Goal: Information Seeking & Learning: Learn about a topic

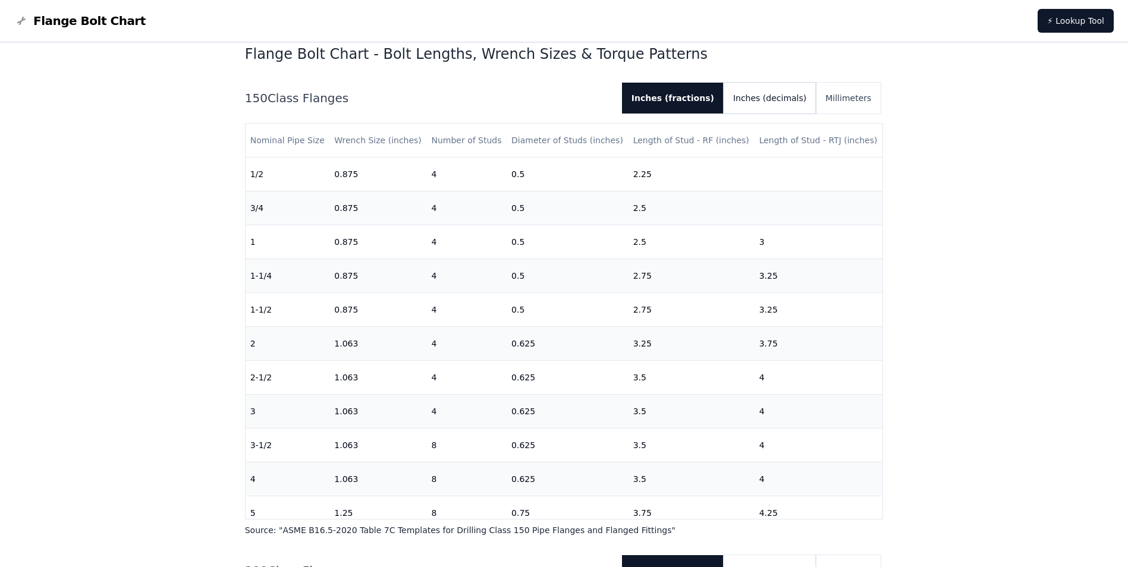
click at [789, 102] on button "Inches (decimals)" at bounding box center [769, 98] width 92 height 31
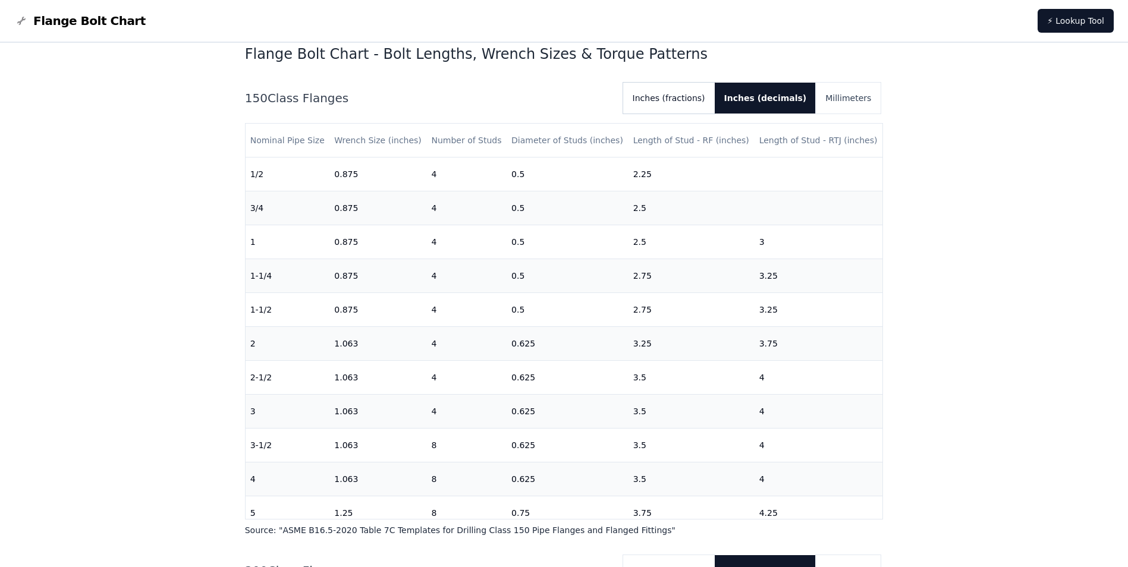
click at [687, 99] on button "Inches (fractions)" at bounding box center [669, 98] width 92 height 31
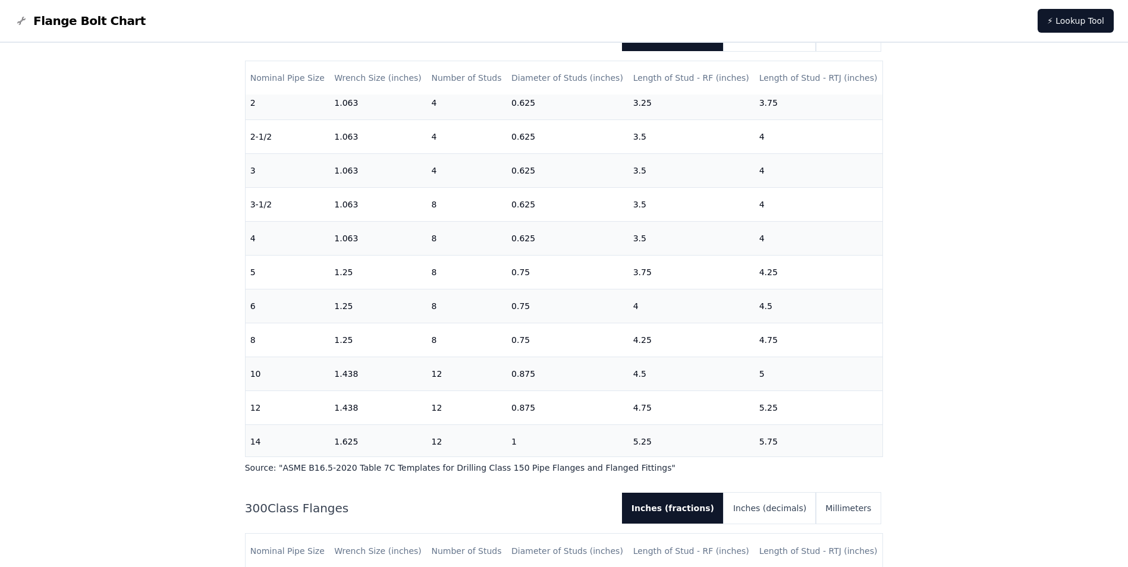
scroll to position [238, 0]
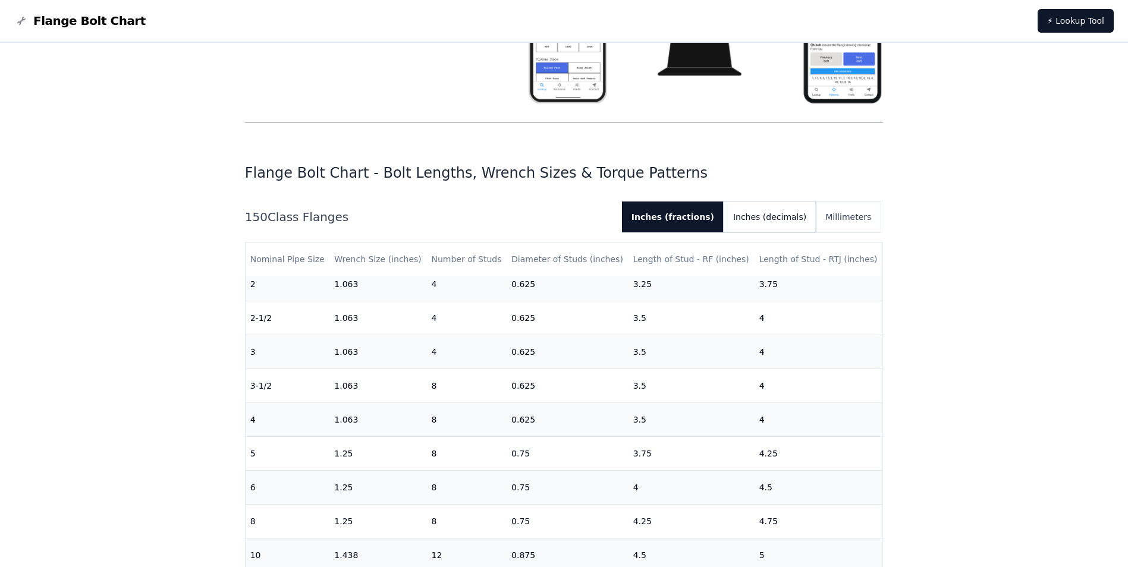
click at [777, 218] on button "Inches (decimals)" at bounding box center [769, 216] width 92 height 31
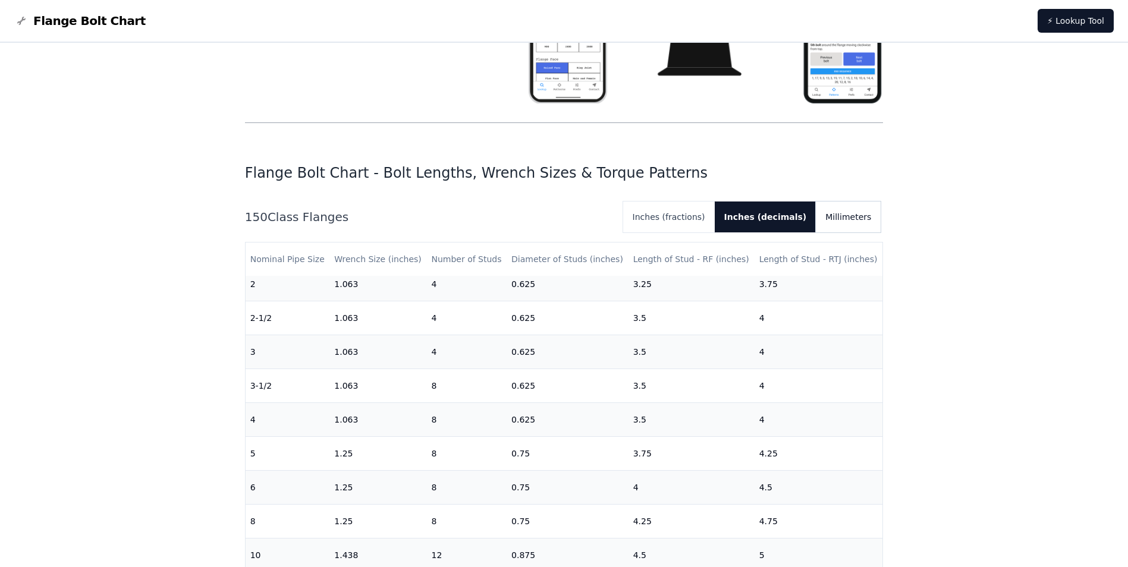
click at [857, 212] on button "Millimeters" at bounding box center [848, 216] width 65 height 31
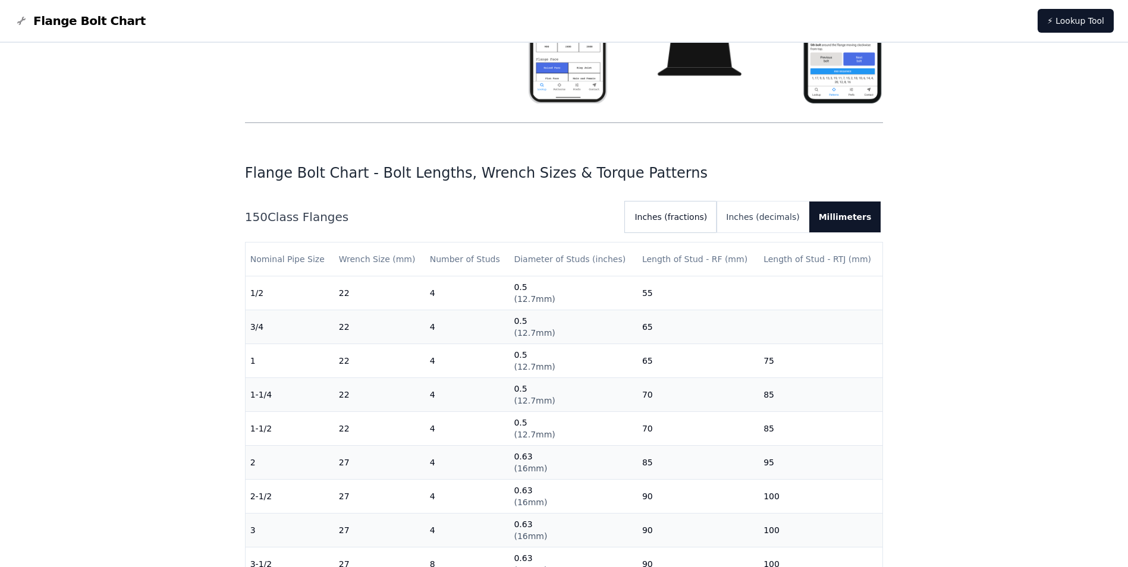
click at [711, 215] on button "Inches (fractions)" at bounding box center [671, 216] width 92 height 31
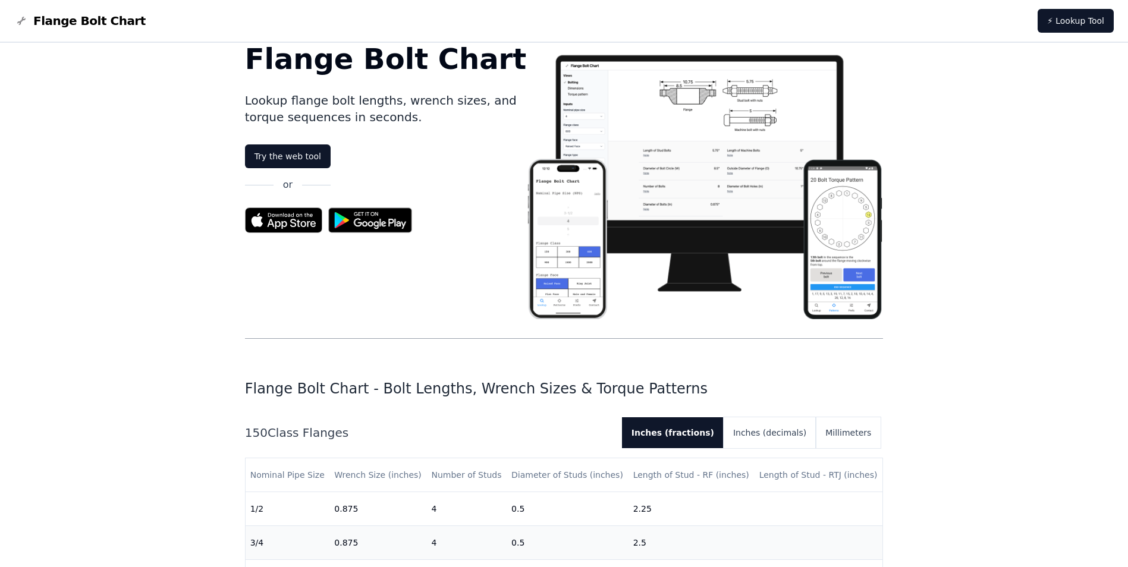
scroll to position [0, 0]
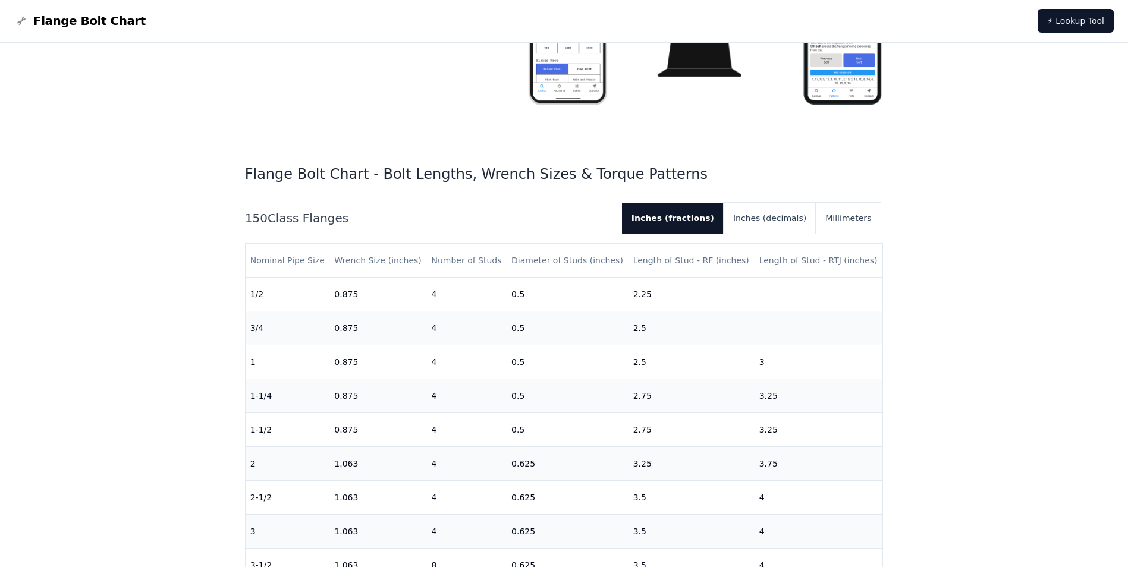
scroll to position [238, 0]
click at [780, 223] on button "Inches (decimals)" at bounding box center [769, 216] width 92 height 31
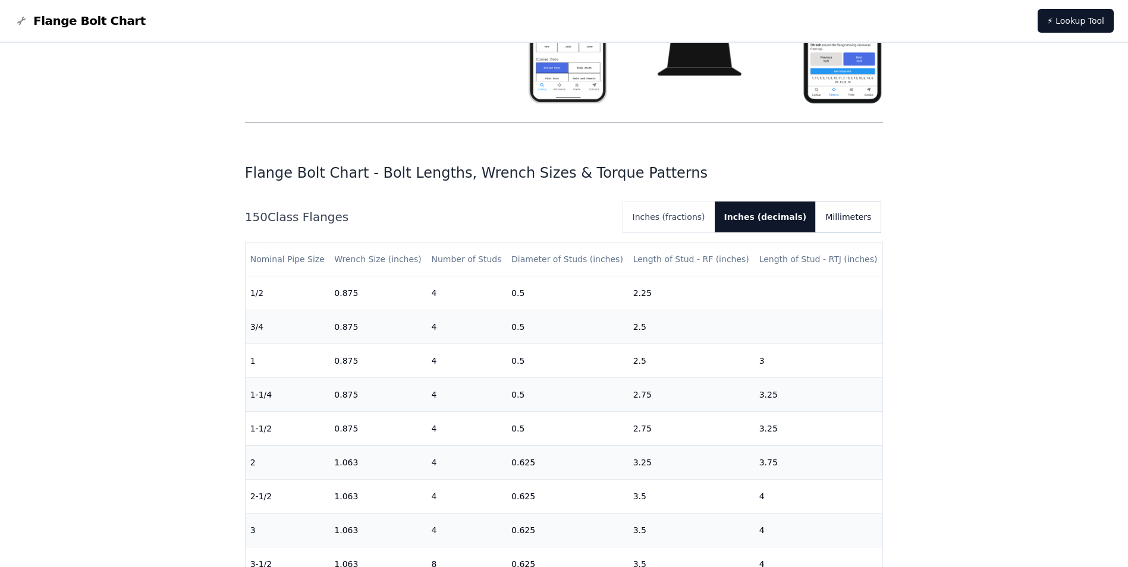
click at [862, 219] on button "Millimeters" at bounding box center [848, 216] width 65 height 31
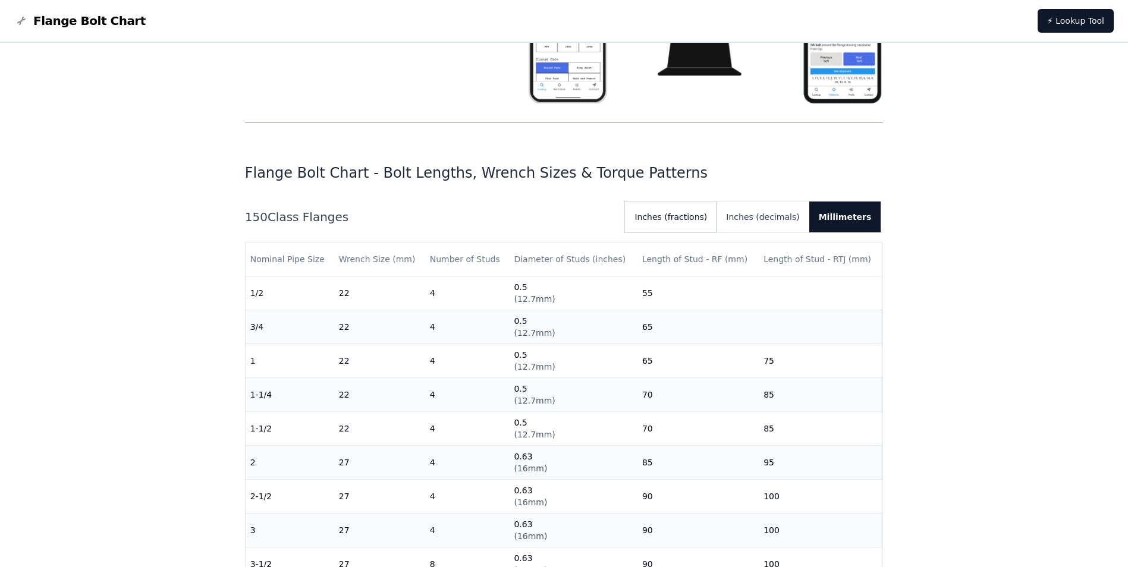
click at [704, 211] on button "Inches (fractions)" at bounding box center [671, 216] width 92 height 31
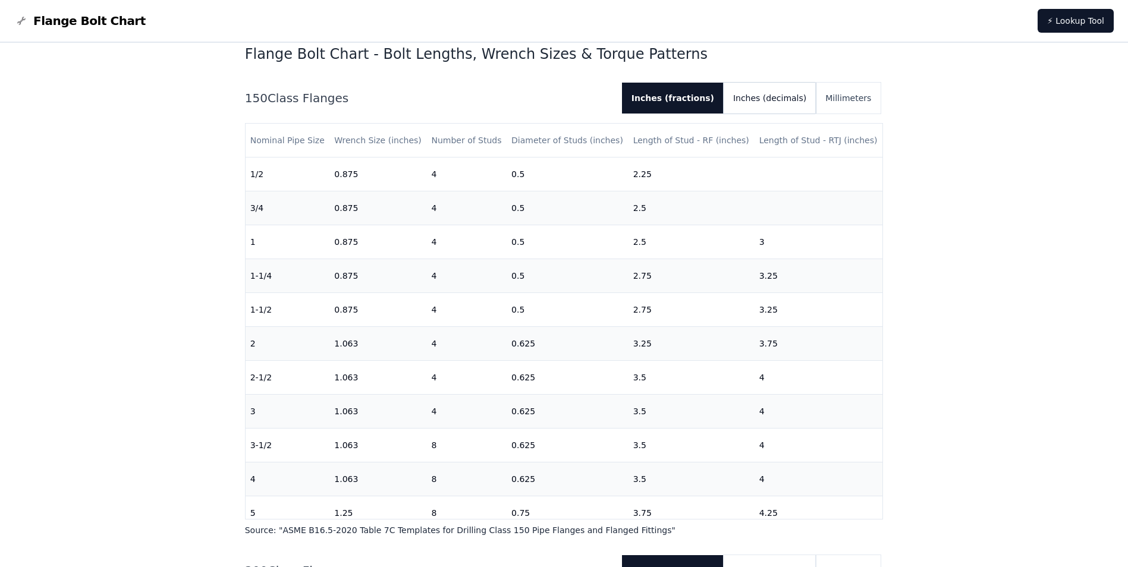
click at [785, 108] on button "Inches (decimals)" at bounding box center [769, 98] width 92 height 31
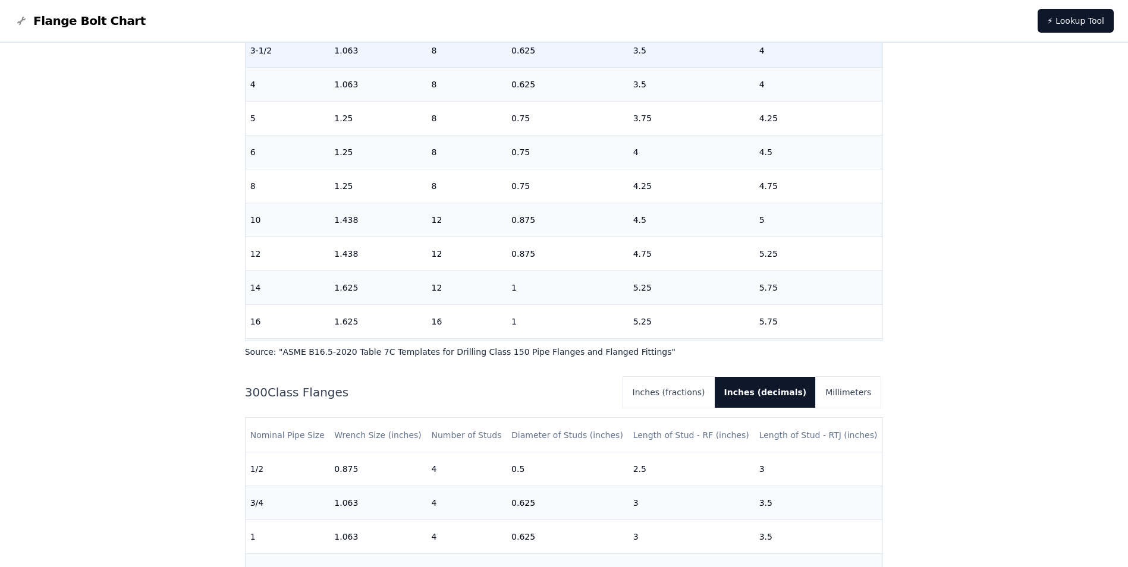
scroll to position [240, 0]
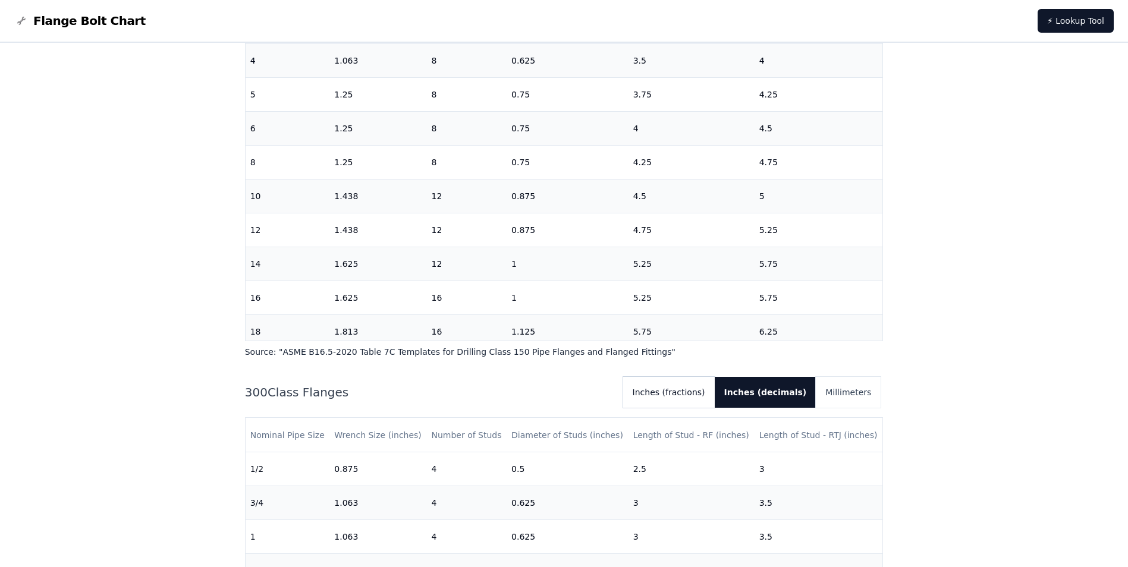
click at [685, 396] on button "Inches (fractions)" at bounding box center [669, 392] width 92 height 31
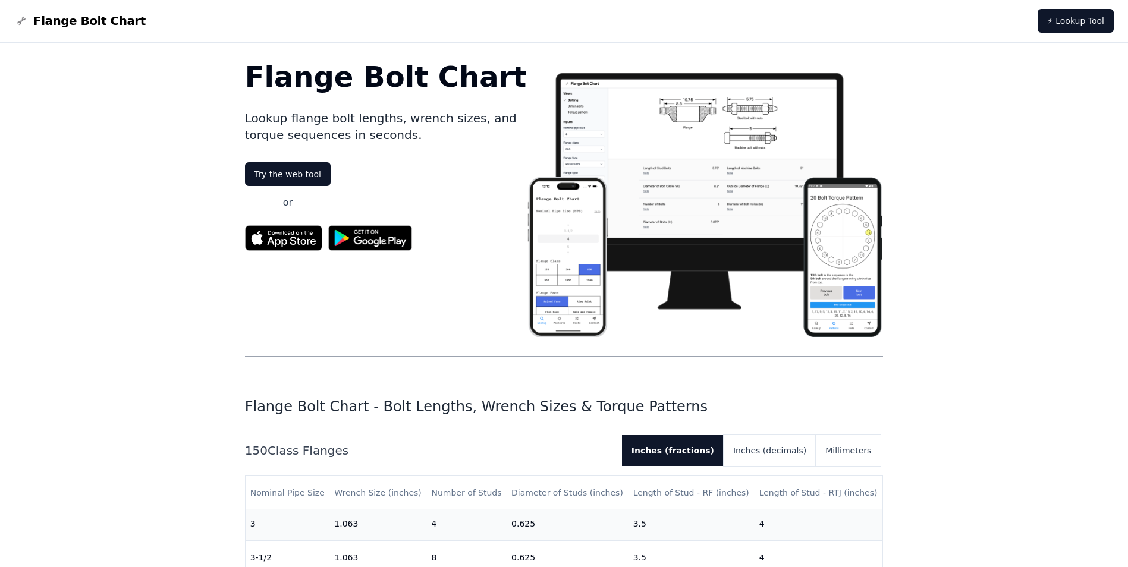
scroll to position [0, 0]
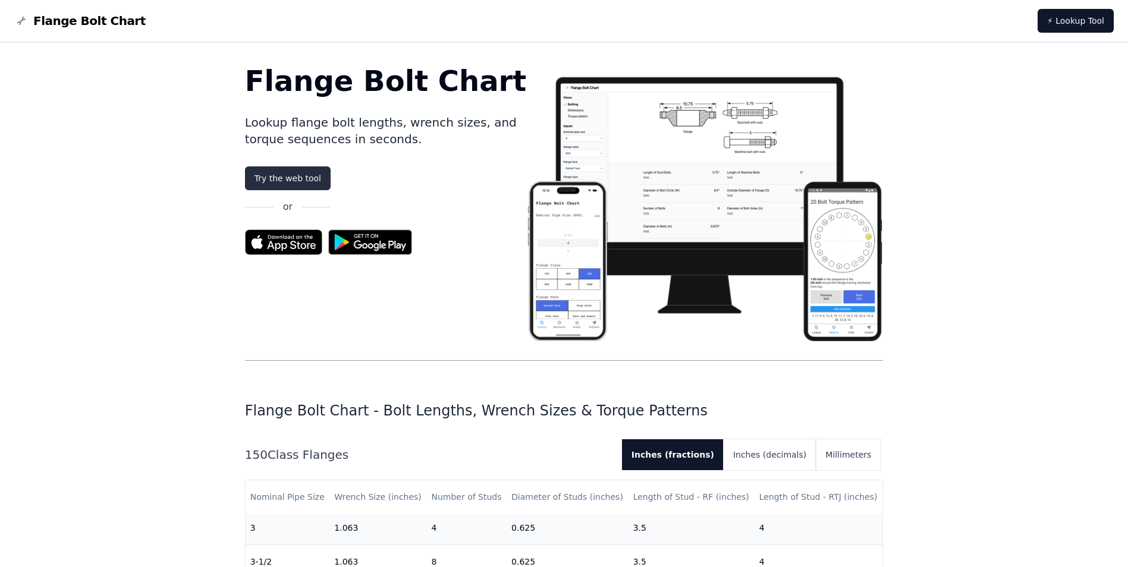
click at [289, 181] on link "Try the web tool" at bounding box center [288, 178] width 86 height 24
